Goal: Communication & Community: Connect with others

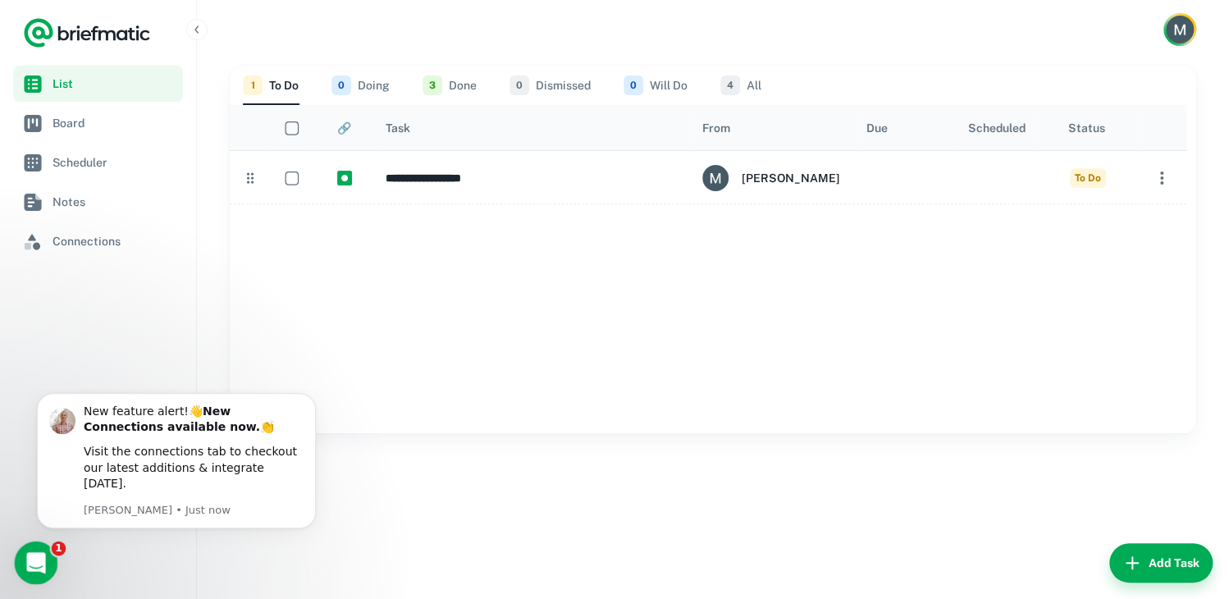
click at [14, 554] on html at bounding box center [33, 560] width 39 height 39
click at [91, 223] on link "Connections" at bounding box center [98, 241] width 170 height 36
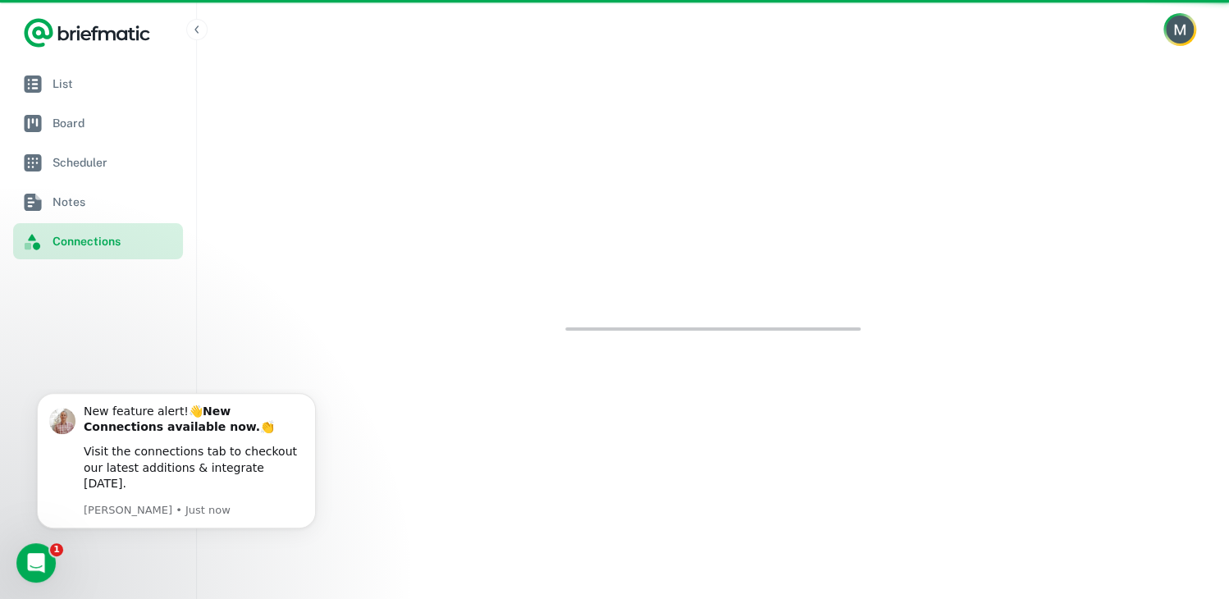
click at [82, 245] on span "Connections" at bounding box center [115, 241] width 124 height 18
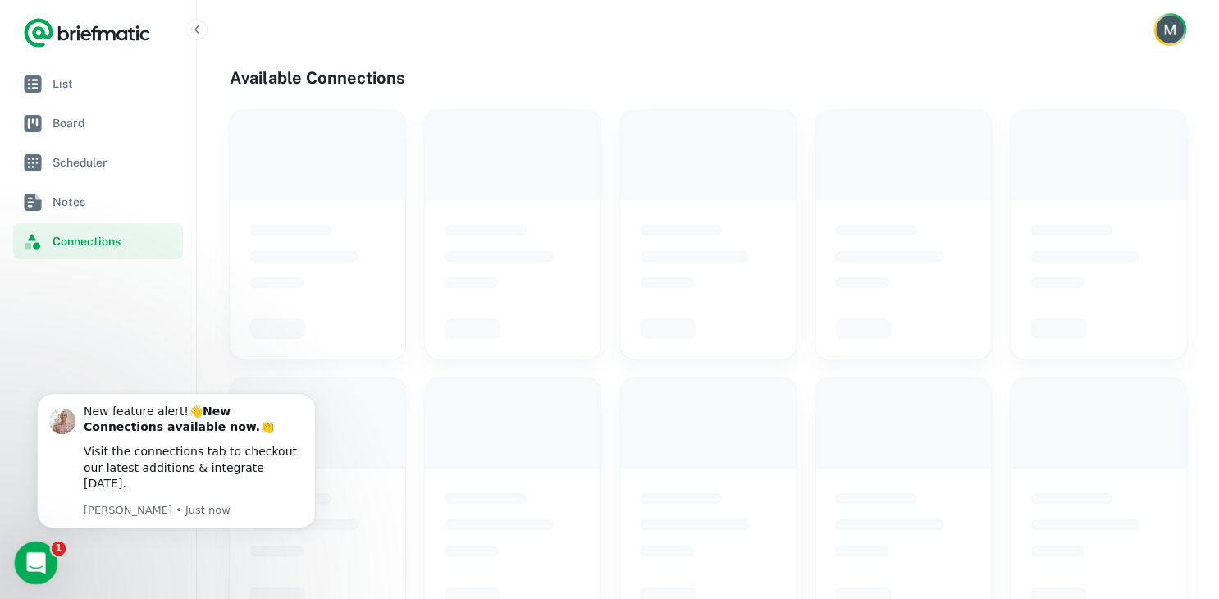
click at [53, 553] on span "1" at bounding box center [59, 549] width 15 height 15
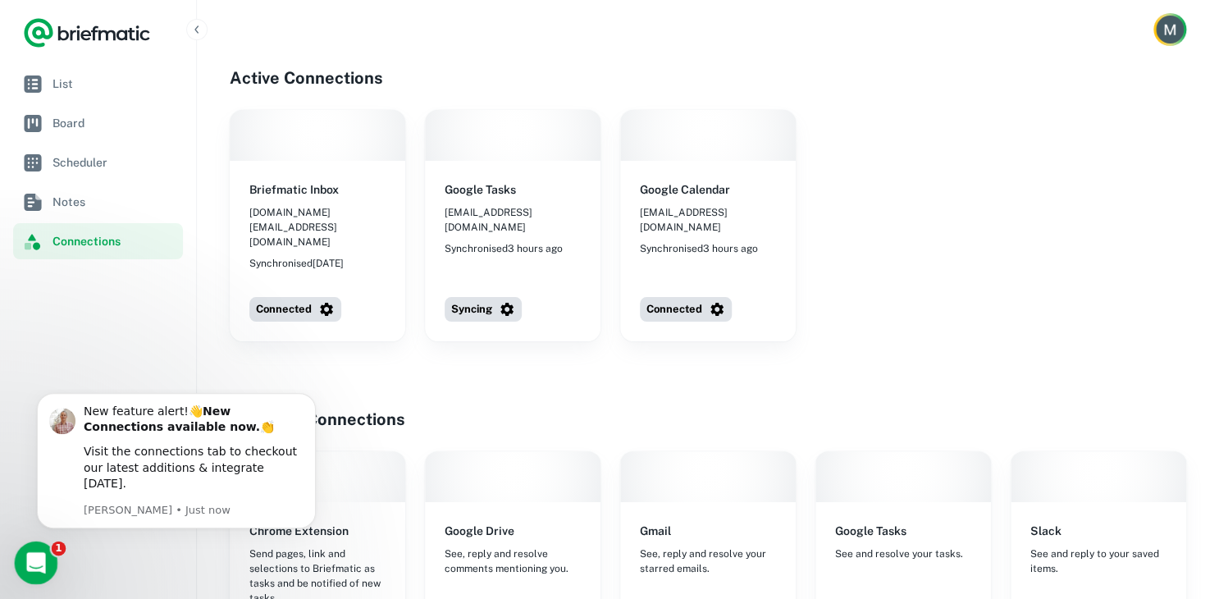
click at [33, 559] on icon "Open Intercom Messenger" at bounding box center [34, 560] width 27 height 27
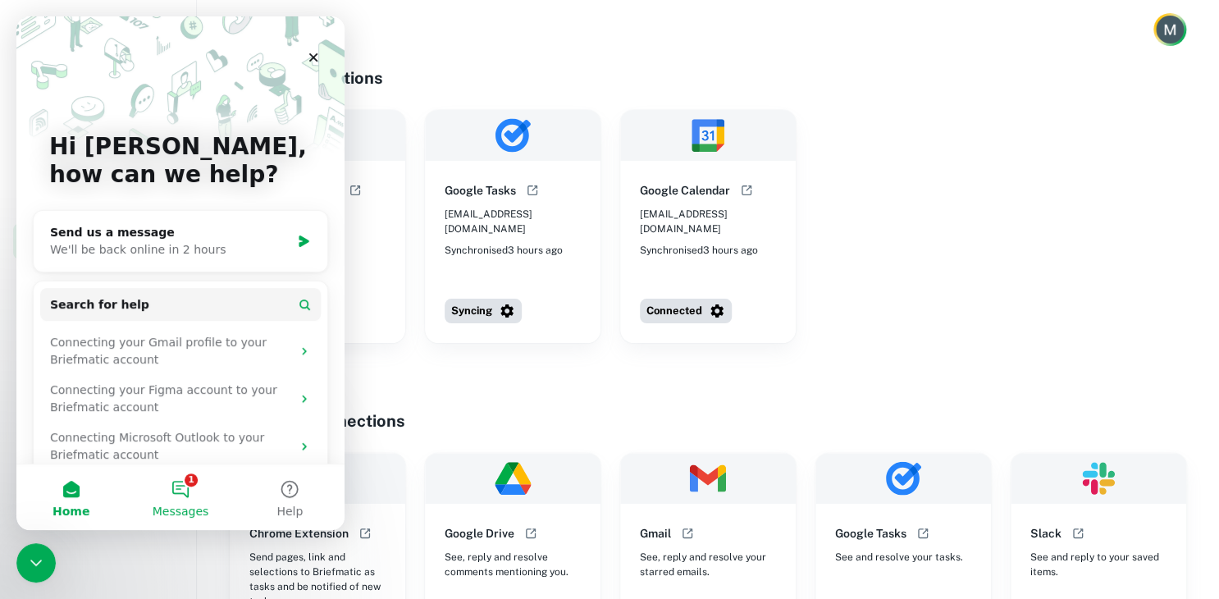
click at [203, 485] on button "1 Messages" at bounding box center [180, 497] width 109 height 66
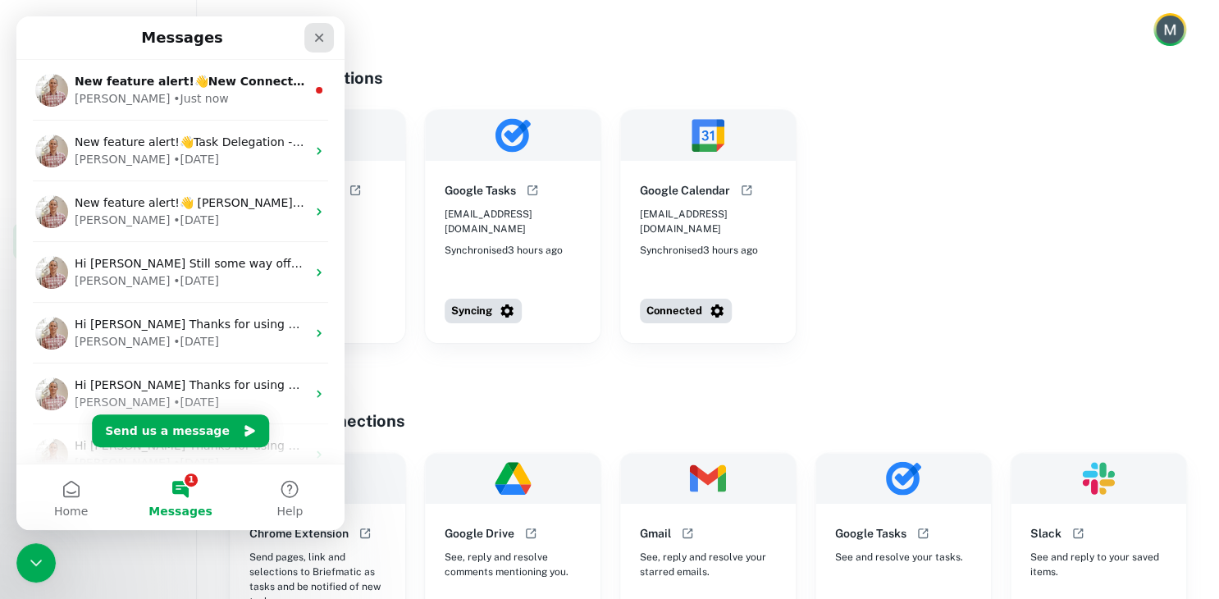
click at [322, 33] on icon "Close" at bounding box center [319, 37] width 13 height 13
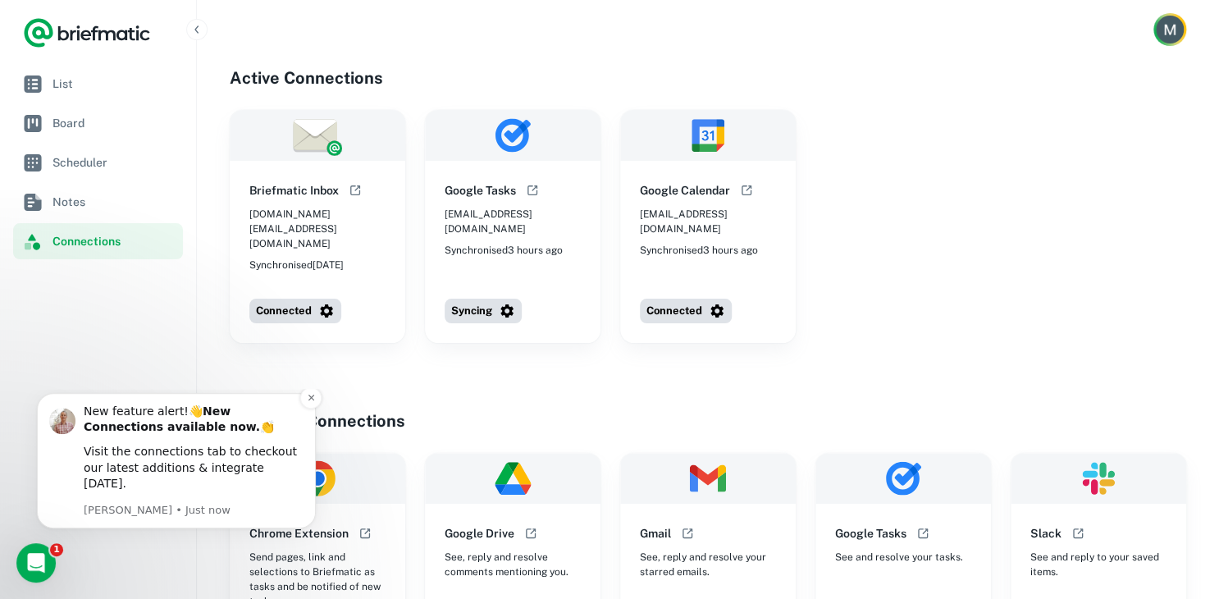
click at [200, 436] on div "New feature alert!👋 New Connections available now. 👏" at bounding box center [194, 420] width 220 height 32
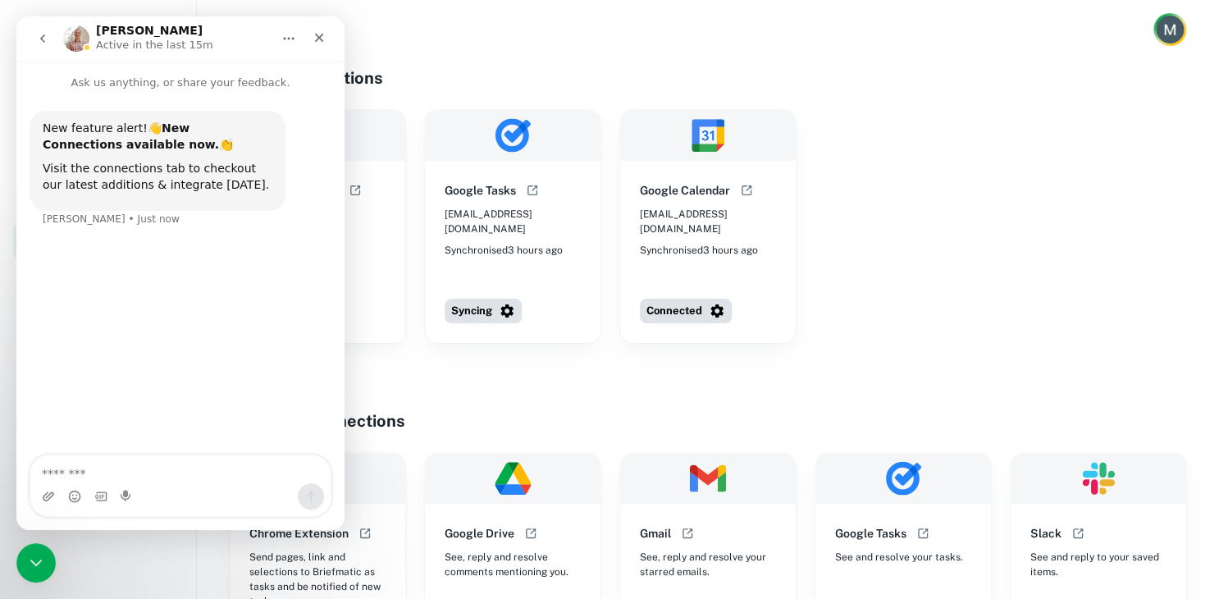
click at [880, 287] on div "Briefmatic Inbox [DOMAIN_NAME][EMAIL_ADDRESS][DOMAIN_NAME] Synchronised [DATE] …" at bounding box center [708, 226] width 957 height 233
click at [313, 41] on icon "Close" at bounding box center [319, 37] width 13 height 13
